Goal: Task Accomplishment & Management: Manage account settings

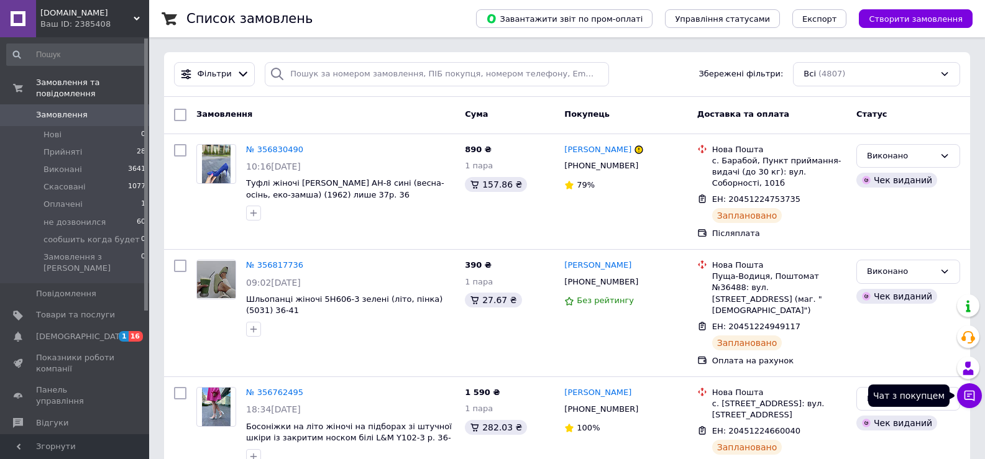
click at [977, 401] on button "Чат з покупцем" at bounding box center [969, 396] width 25 height 25
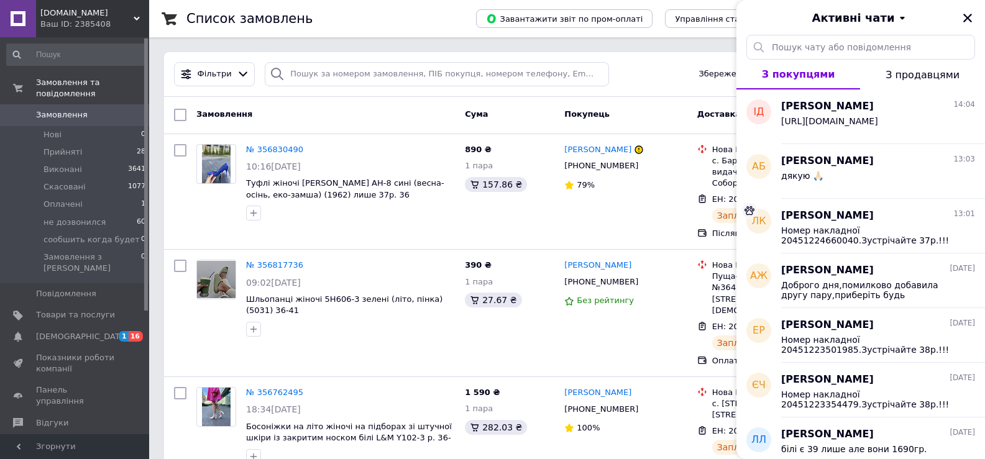
click at [105, 22] on div "Ваш ID: 2385408" at bounding box center [94, 24] width 109 height 11
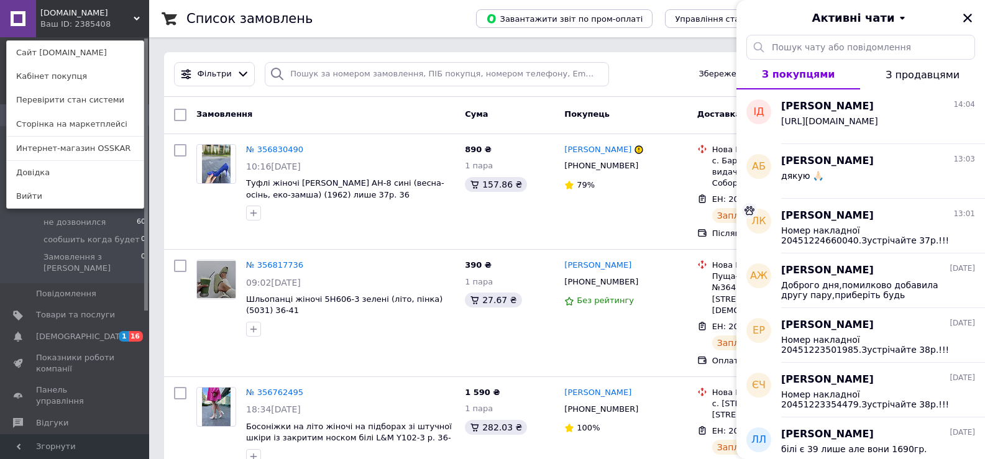
click at [94, 146] on link "Интернет-магазин OSSKAR" at bounding box center [75, 149] width 137 height 24
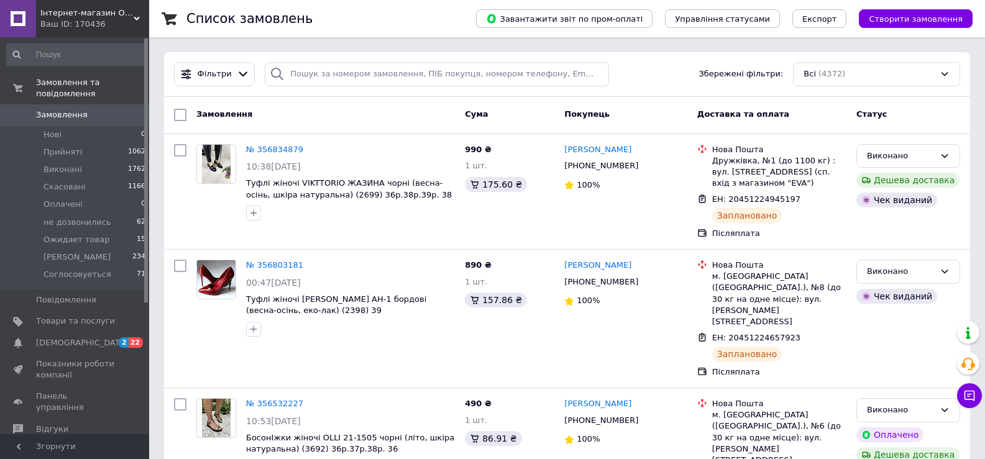
click at [90, 109] on span "Замовлення" at bounding box center [75, 114] width 79 height 11
